Goal: Use online tool/utility: Utilize a website feature to perform a specific function

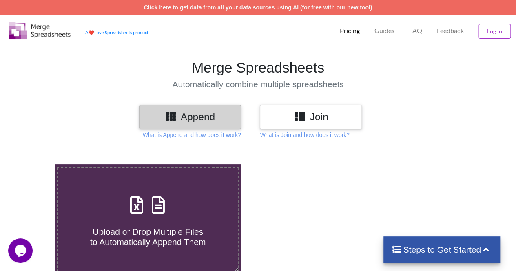
click at [218, 116] on h3 "Append" at bounding box center [190, 117] width 90 height 12
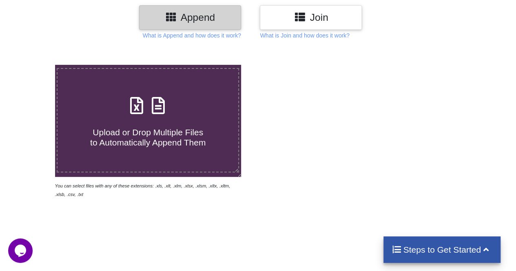
scroll to position [104, 0]
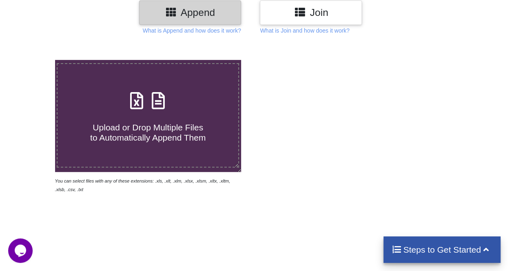
click at [138, 105] on icon at bounding box center [137, 96] width 20 height 17
click at [34, 60] on input "Upload or Drop Multiple Files to Automatically Append Them" at bounding box center [34, 60] width 0 height 0
type input "C:\fakepath\Applicant Data - Junior College (Local Public School) for Scholar a…"
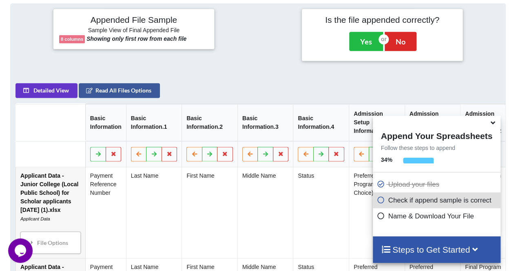
scroll to position [323, 0]
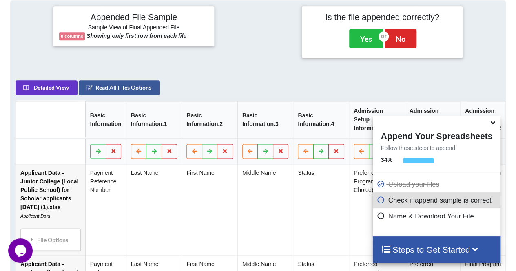
click at [494, 125] on icon at bounding box center [493, 121] width 9 height 7
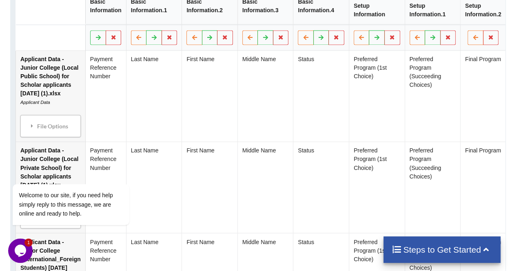
scroll to position [429, 0]
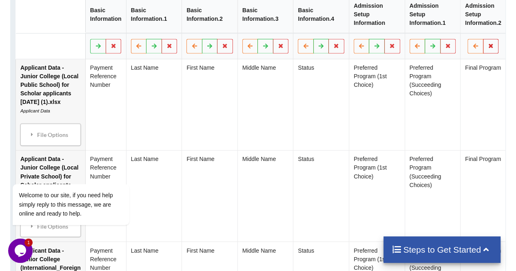
click at [492, 48] on icon at bounding box center [491, 45] width 7 height 5
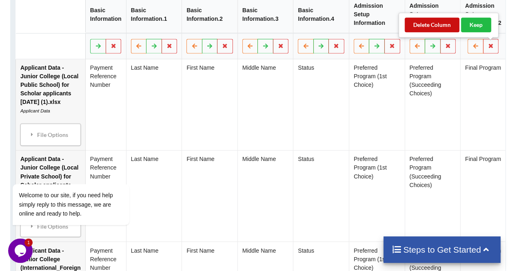
click at [445, 24] on button "Delete Column" at bounding box center [432, 25] width 55 height 15
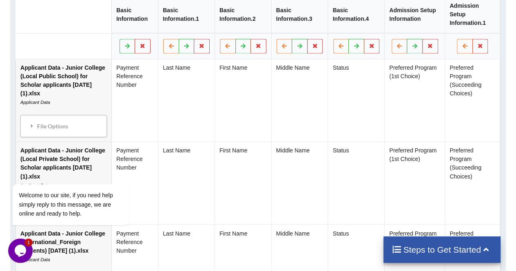
scroll to position [424, 0]
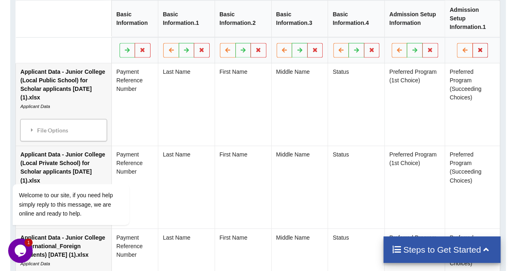
click at [483, 47] on icon at bounding box center [480, 49] width 7 height 5
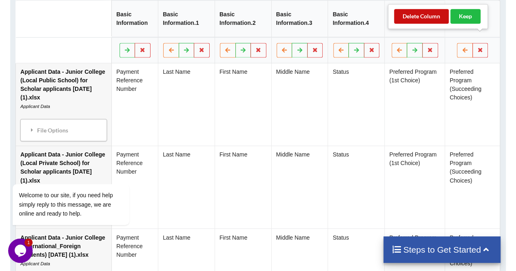
click at [435, 14] on button "Delete Column" at bounding box center [421, 16] width 55 height 15
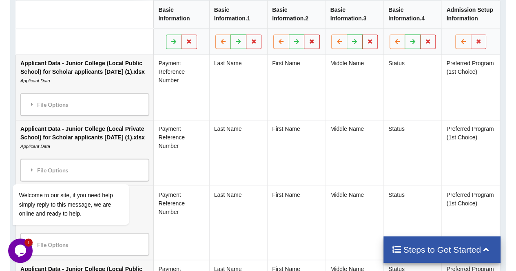
click at [315, 41] on icon at bounding box center [312, 41] width 7 height 5
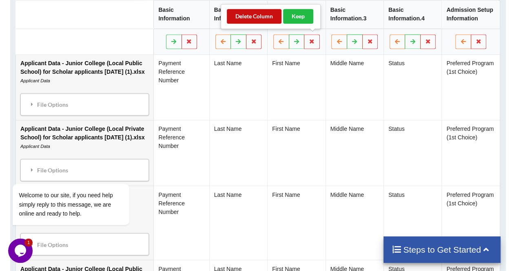
click at [258, 18] on button "Delete Column" at bounding box center [254, 16] width 55 height 15
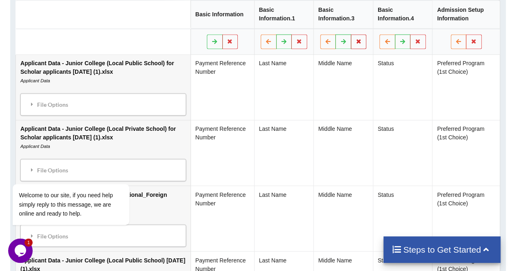
click at [362, 44] on button at bounding box center [359, 41] width 16 height 15
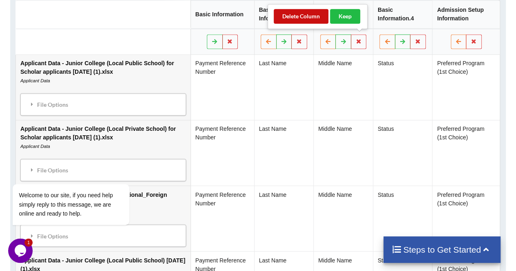
click at [313, 14] on button "Delete Column" at bounding box center [301, 16] width 55 height 15
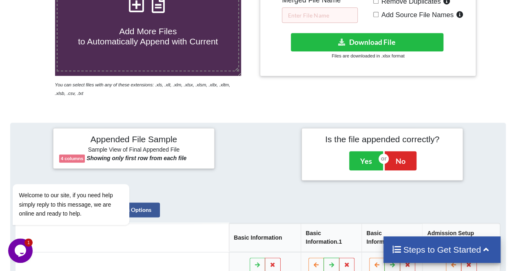
scroll to position [224, 0]
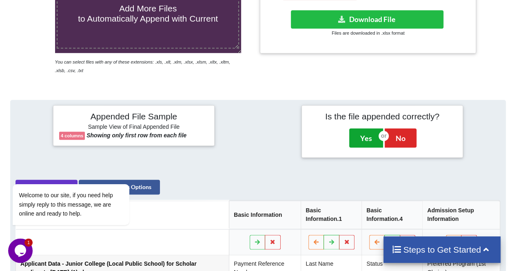
click at [360, 137] on button "Yes" at bounding box center [366, 138] width 34 height 19
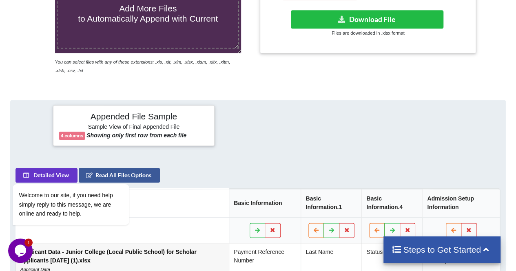
scroll to position [164, 0]
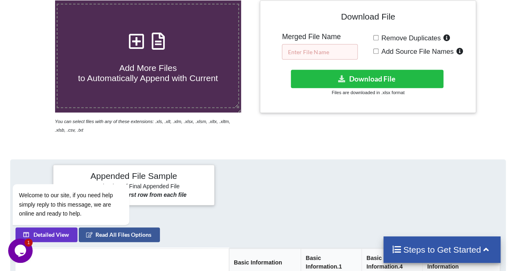
click at [337, 51] on input "text" at bounding box center [320, 52] width 76 height 16
type input "merged ES"
click at [391, 39] on span "Remove Duplicates" at bounding box center [410, 38] width 62 height 8
click at [379, 39] on input "Remove Duplicates" at bounding box center [375, 37] width 5 height 5
checkbox input "true"
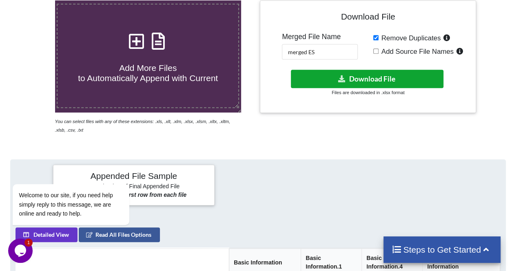
click at [383, 74] on button "Download File" at bounding box center [367, 79] width 153 height 18
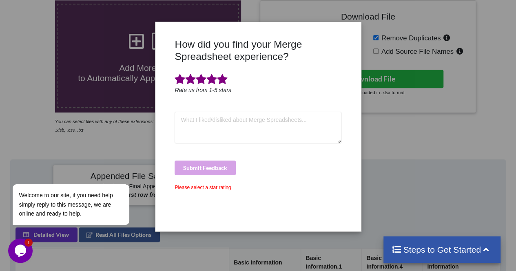
click at [221, 77] on span at bounding box center [222, 79] width 11 height 11
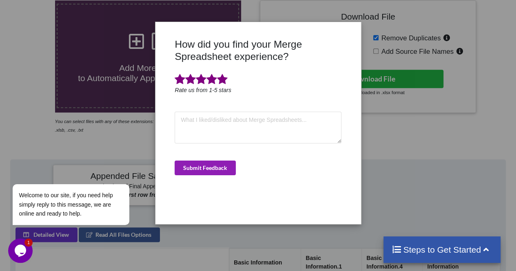
click at [216, 164] on button "Submit Feedback" at bounding box center [205, 168] width 61 height 15
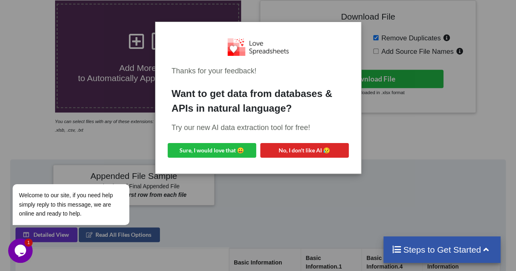
click at [240, 195] on div "Thanks for your feedback! Want to get data from databases & APIs in natural lan…" at bounding box center [258, 135] width 516 height 271
